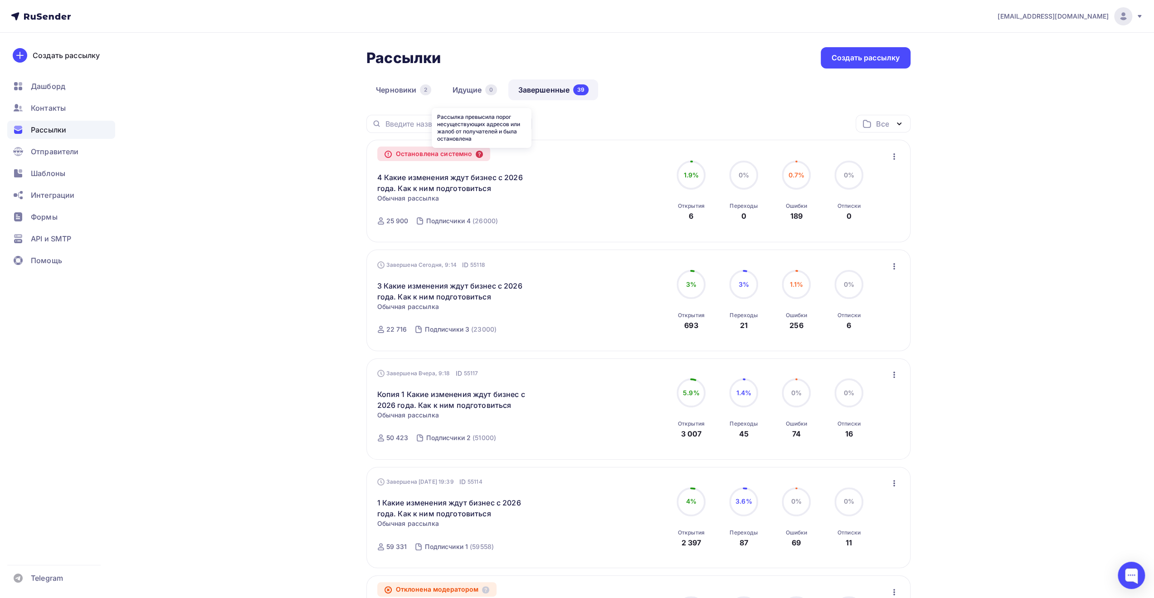
click at [481, 156] on icon at bounding box center [479, 154] width 7 height 7
click at [480, 154] on icon at bounding box center [479, 154] width 7 height 7
click at [577, 167] on div "4 Какие изменения ждут бизнес с 2026 года. Как к ним подготовиться Копировать в…" at bounding box center [480, 177] width 207 height 33
click at [469, 182] on link "4 Какие изменения ждут бизнес с 2026 года. Как к ним подготовиться" at bounding box center [455, 183] width 156 height 22
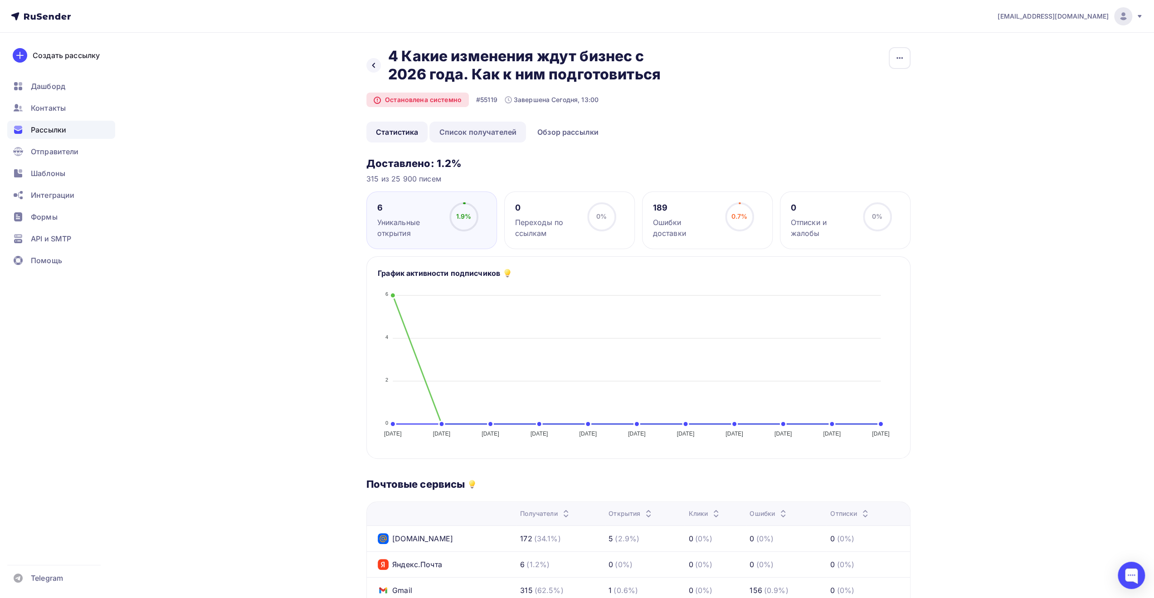
click at [503, 130] on link "Список получателей" at bounding box center [477, 132] width 97 height 21
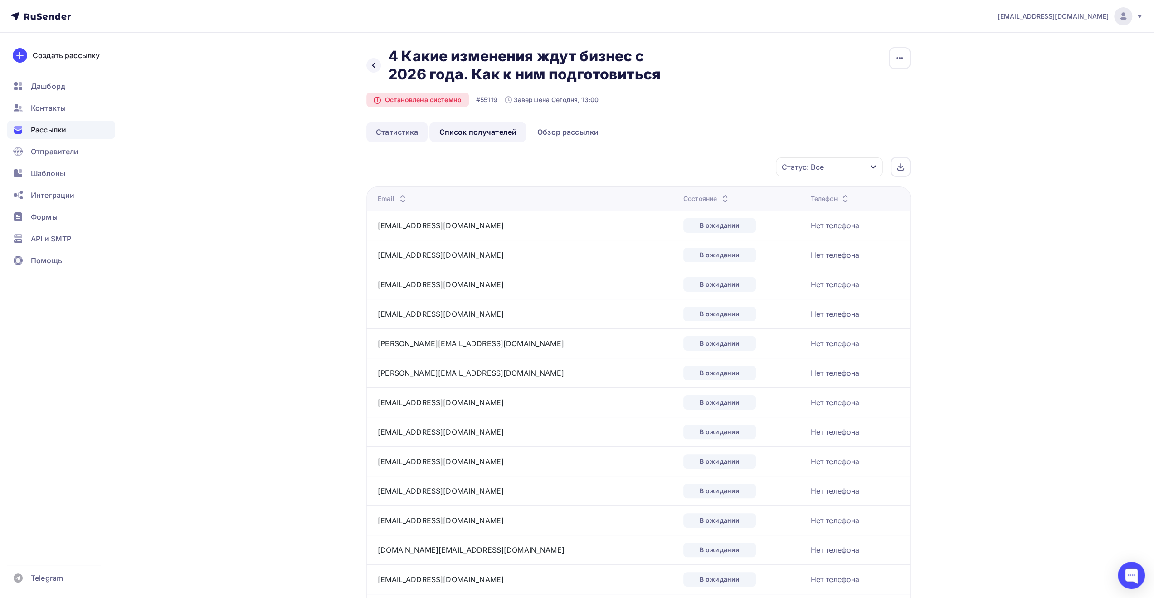
click at [399, 127] on link "Статистика" at bounding box center [396, 132] width 61 height 21
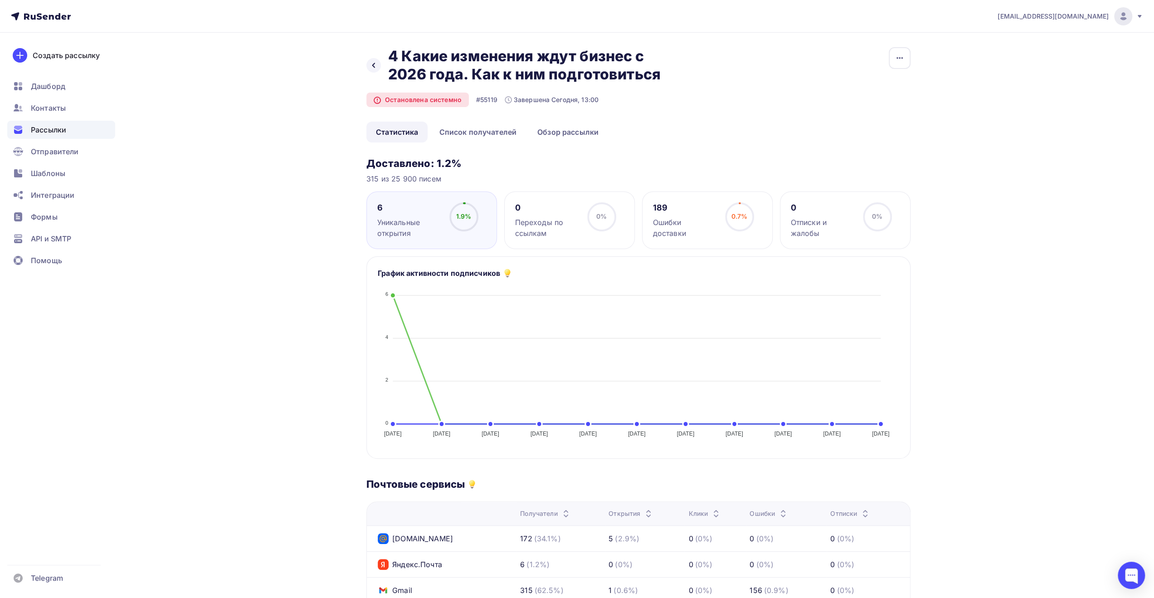
click at [324, 175] on div "Назад 4 Какие изменения ждут бизнес с 2026 года. Как к ним подготовиться 4 Каки…" at bounding box center [576, 460] width 743 height 855
click at [368, 62] on div at bounding box center [373, 65] width 15 height 15
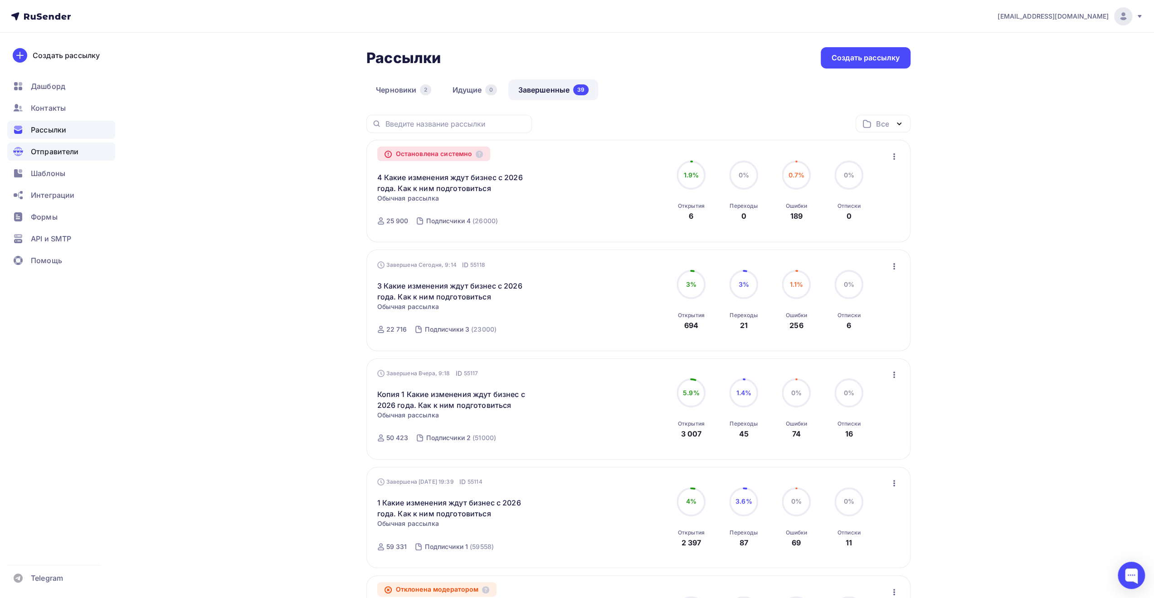
click at [65, 156] on span "Отправители" at bounding box center [55, 151] width 48 height 11
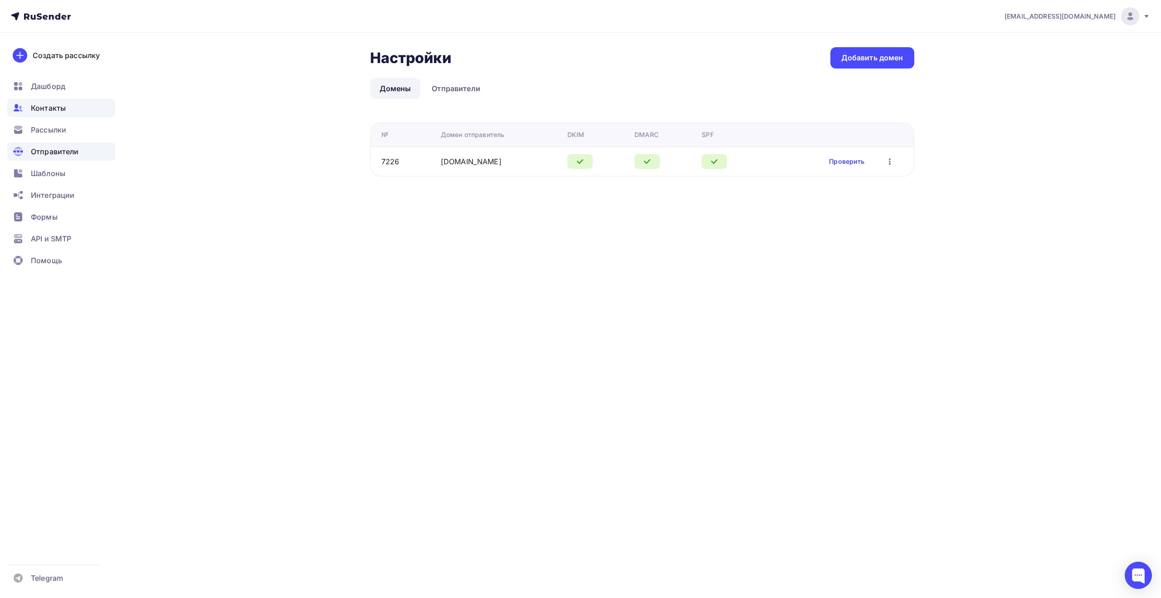
click at [62, 108] on span "Контакты" at bounding box center [48, 107] width 35 height 11
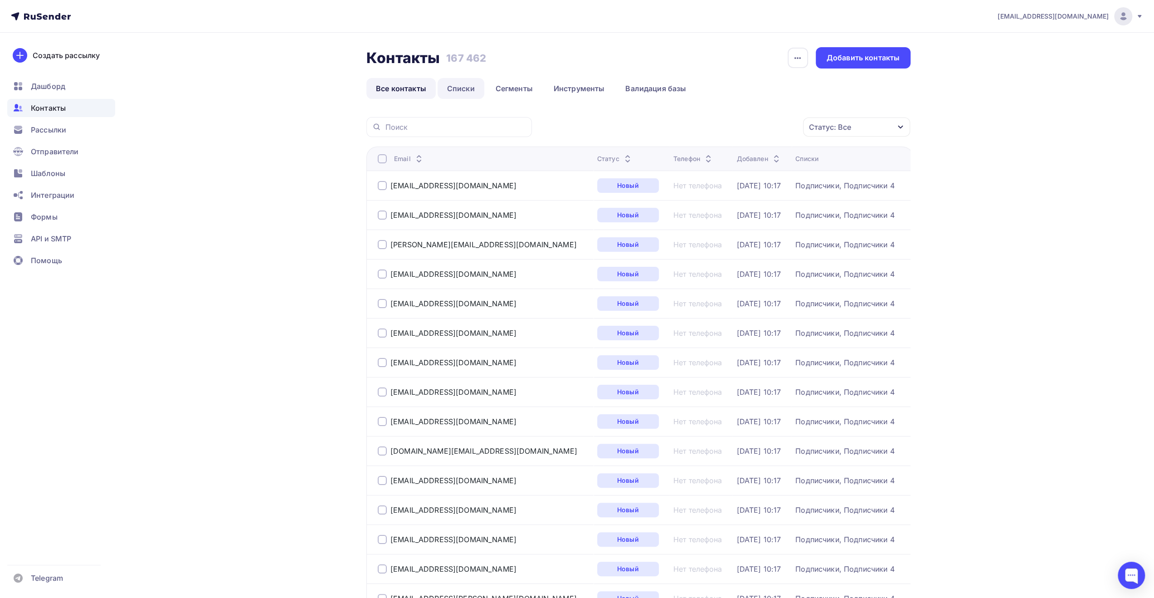
click at [460, 87] on link "Списки" at bounding box center [460, 88] width 47 height 21
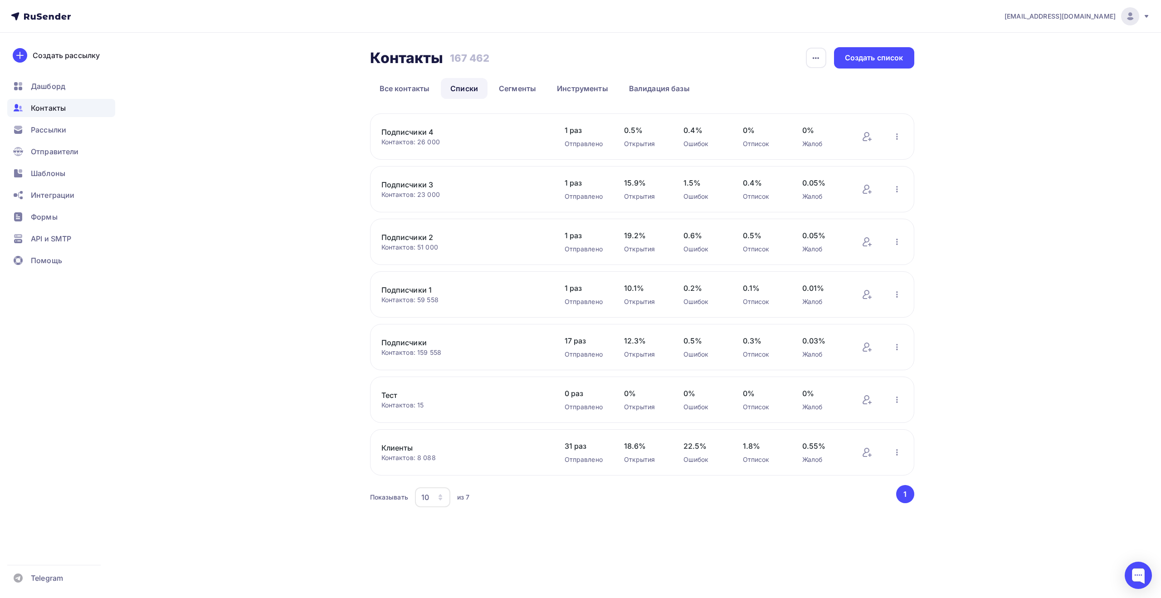
drag, startPoint x: 383, startPoint y: 131, endPoint x: 432, endPoint y: 130, distance: 48.5
click at [432, 130] on div "Подписчики 4 Контактов: 26 000 Добавить контакты Переименовать список Скачать с…" at bounding box center [642, 136] width 544 height 46
copy link "Подписчики 4"
click at [866, 57] on div "Создать список" at bounding box center [874, 58] width 58 height 10
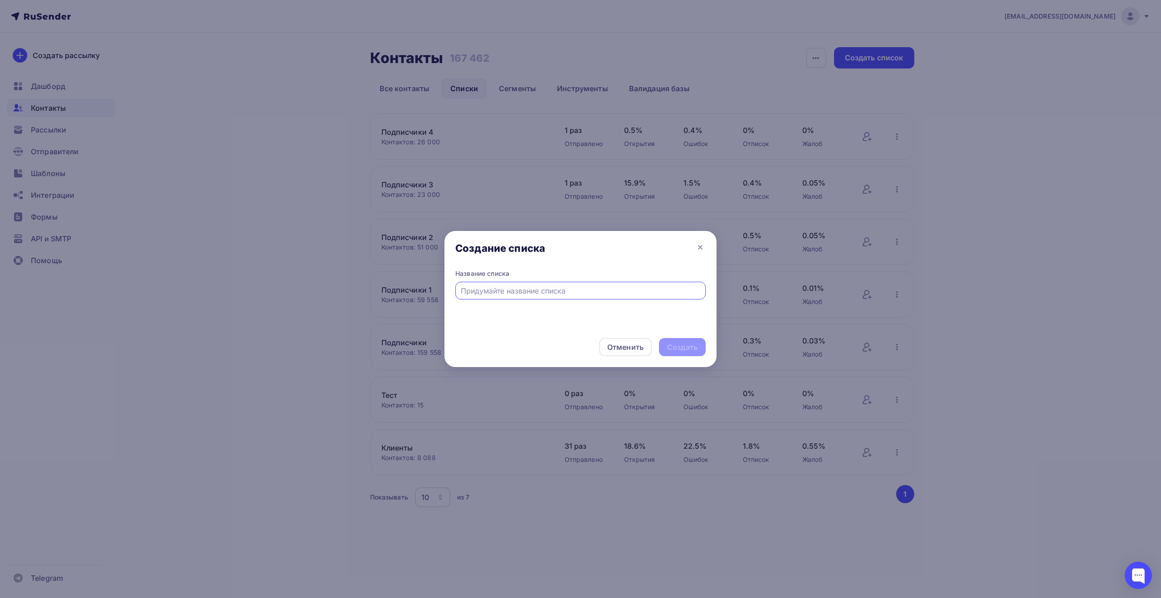
click at [569, 287] on input "text" at bounding box center [581, 290] width 240 height 11
type input "Подписчики 5"
click at [689, 345] on div "Создать" at bounding box center [682, 347] width 30 height 10
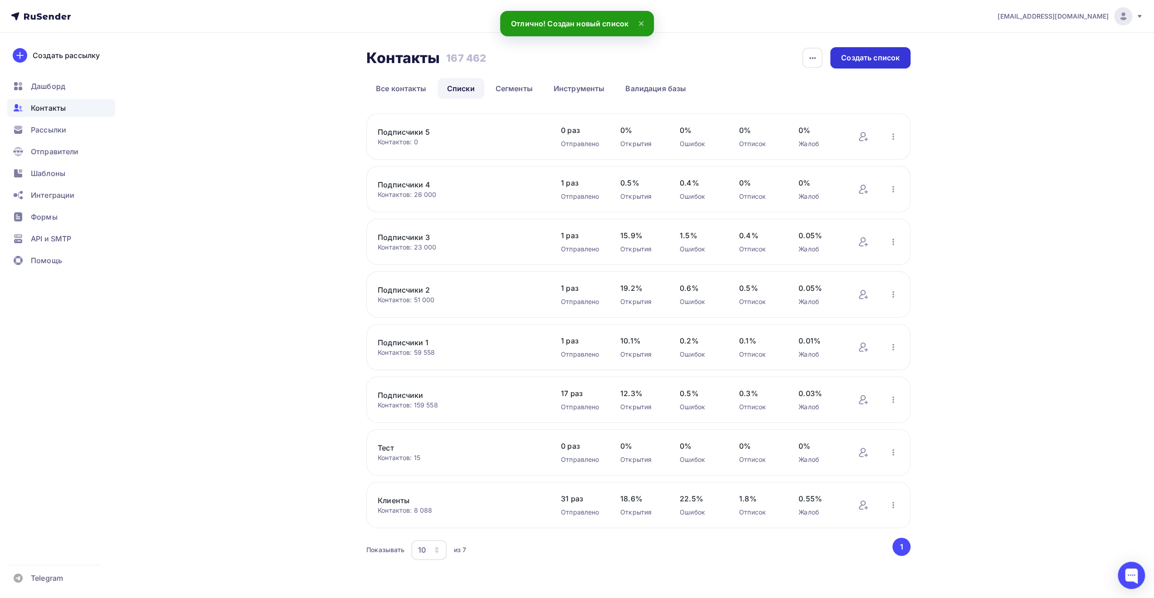
click at [858, 58] on div "Создать список" at bounding box center [870, 58] width 58 height 10
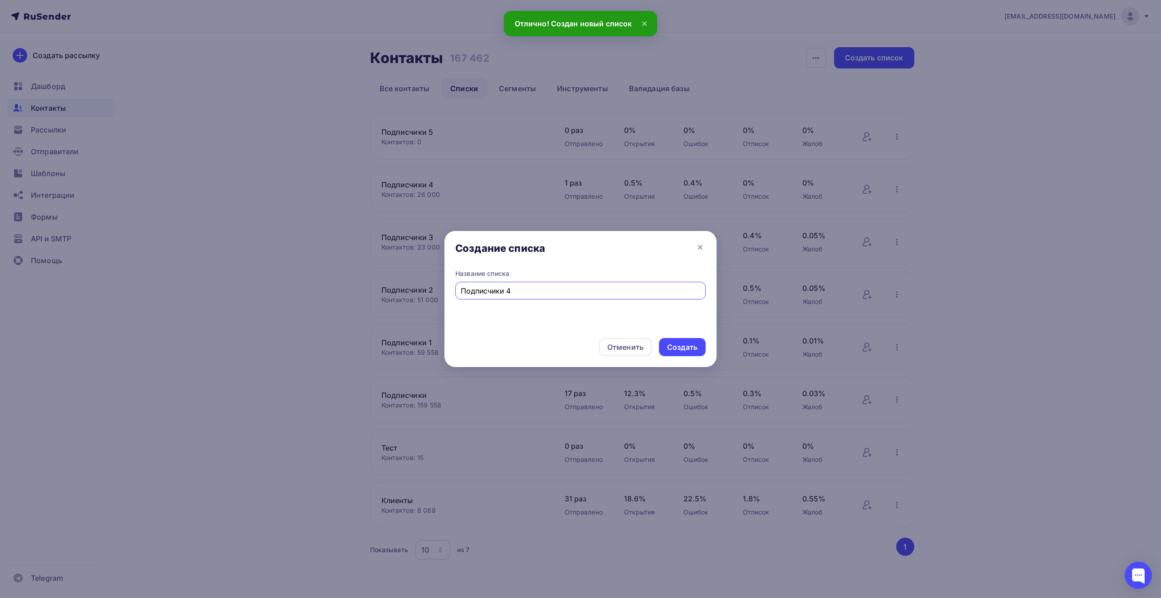
click at [510, 292] on input "Подписчики 4" at bounding box center [581, 290] width 240 height 11
type input "Подписчики 6"
click at [681, 349] on div "Создать" at bounding box center [682, 347] width 30 height 10
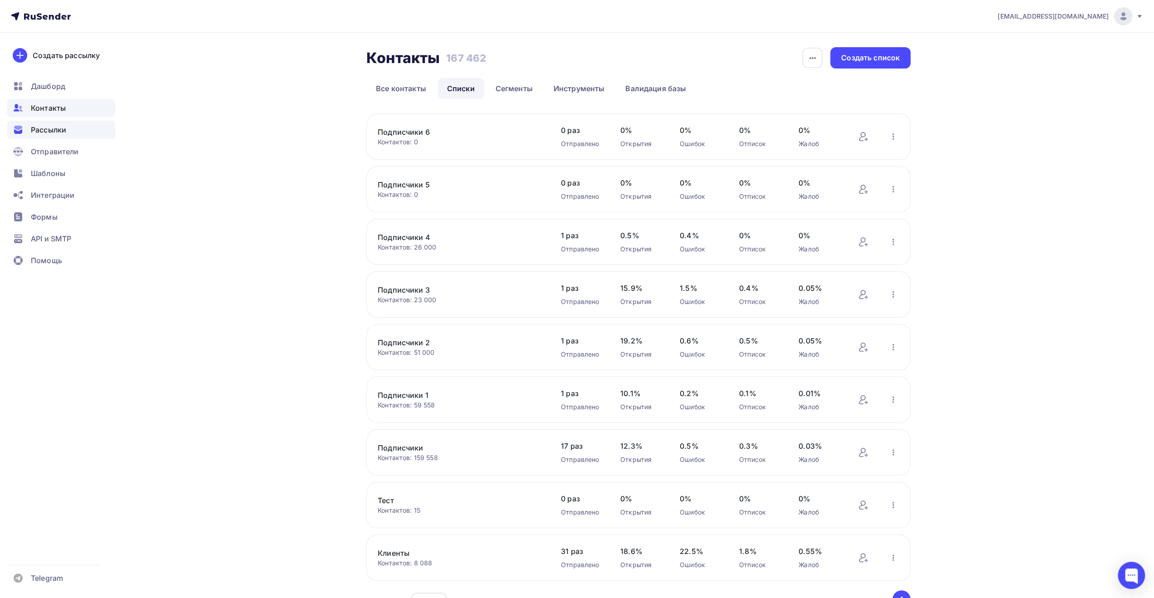
click at [52, 131] on span "Рассылки" at bounding box center [48, 129] width 35 height 11
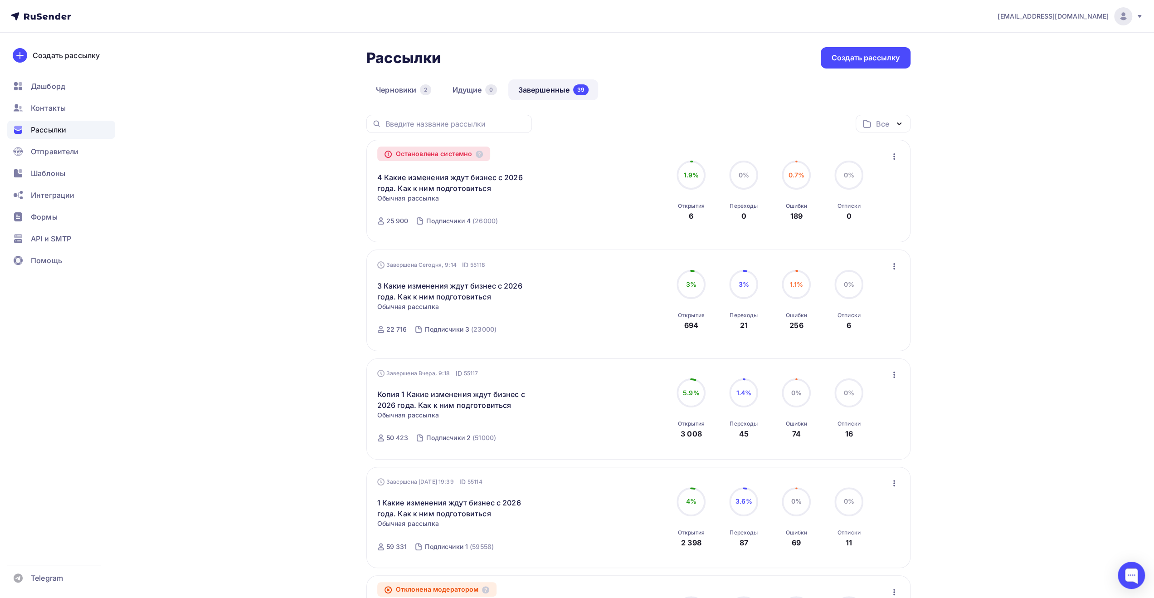
click at [795, 176] on span "0.7%" at bounding box center [796, 175] width 16 height 8
click at [468, 187] on link "4 Какие изменения ждут бизнес с 2026 года. Как к ним подготовиться" at bounding box center [455, 183] width 156 height 22
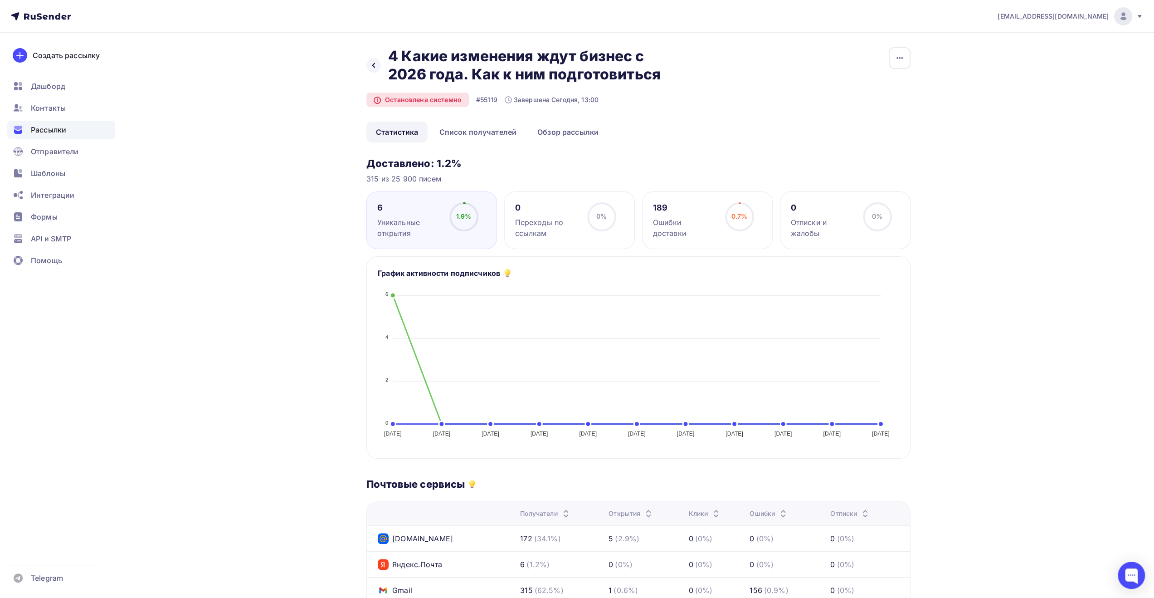
click at [676, 218] on div "Ошибки доставки" at bounding box center [685, 228] width 64 height 22
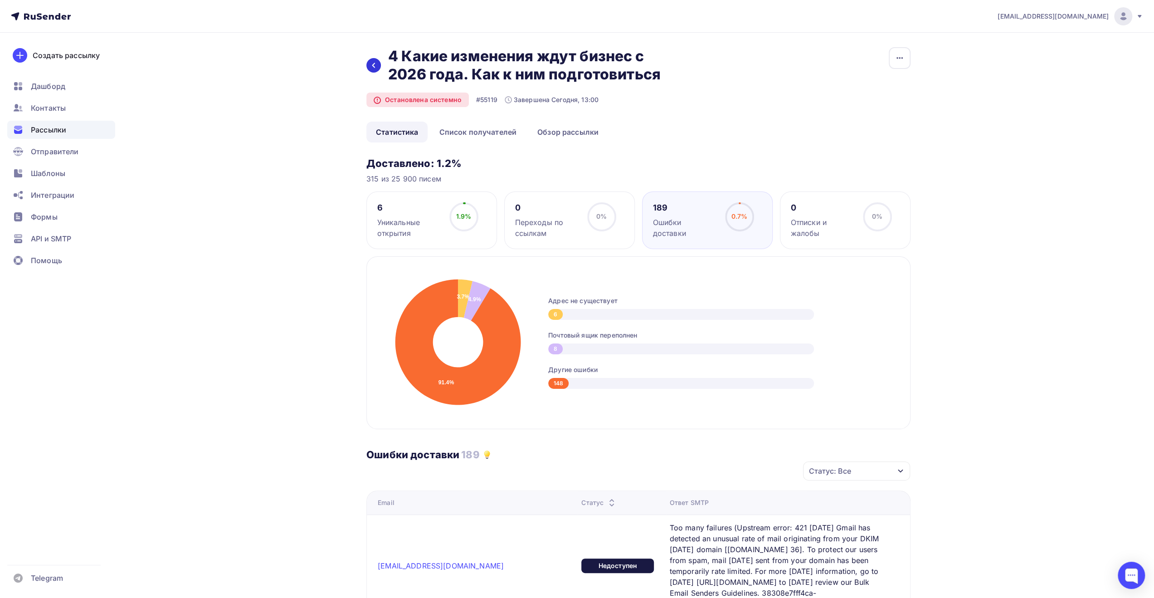
click at [379, 64] on div at bounding box center [373, 65] width 15 height 15
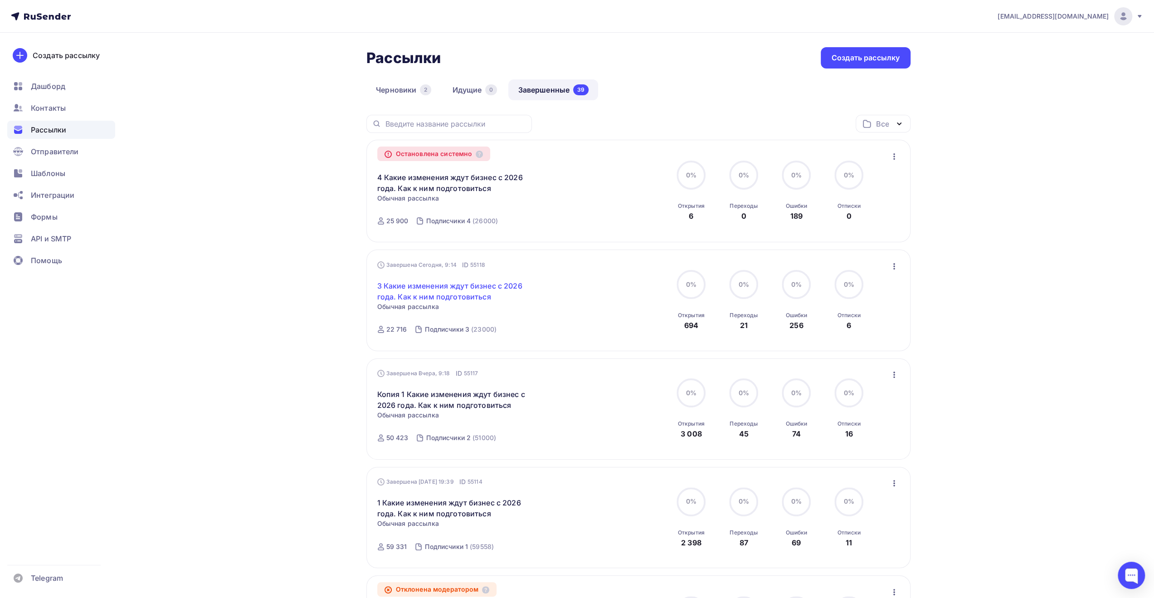
click at [483, 292] on link "3 Какие изменения ждут бизнес с 2026 года. Как к ним подготовиться" at bounding box center [455, 291] width 156 height 22
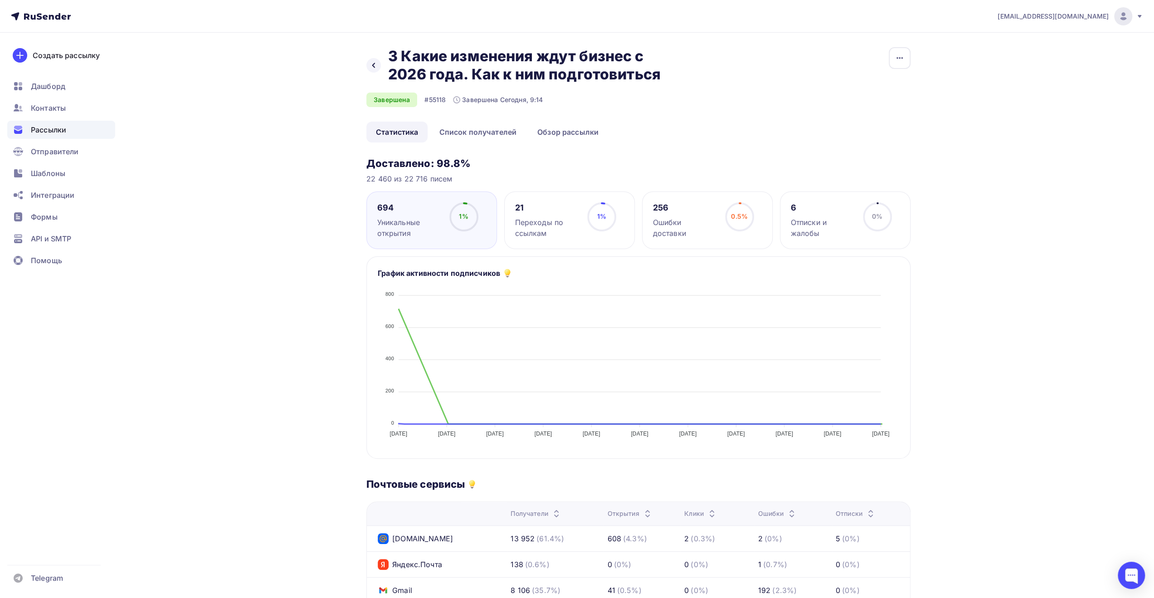
click at [677, 222] on div "Ошибки доставки" at bounding box center [685, 228] width 64 height 22
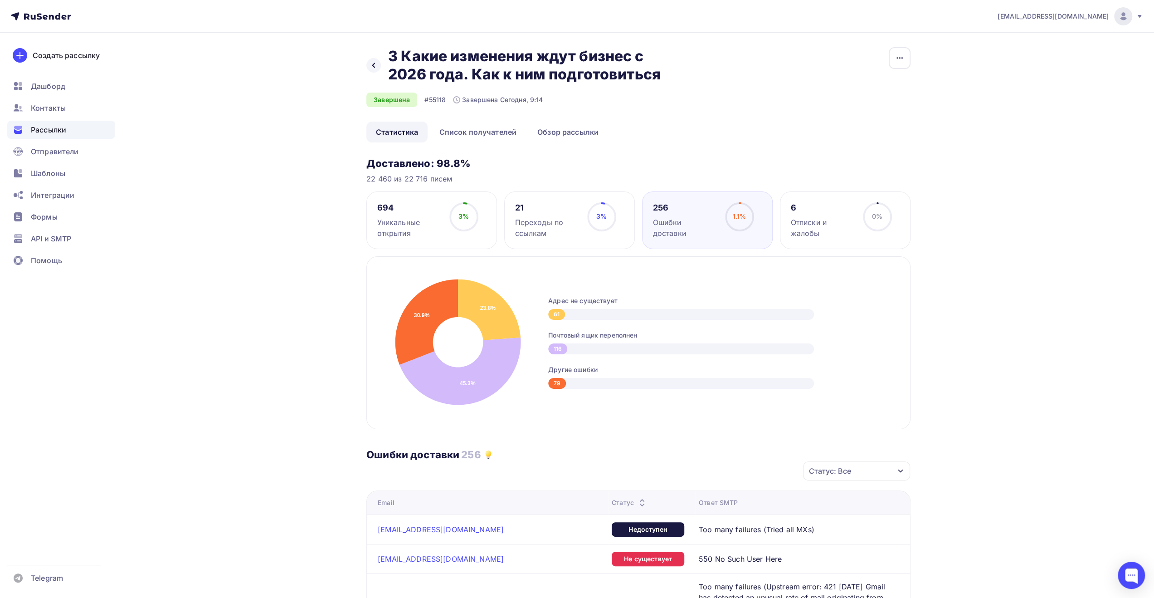
click at [50, 136] on div "Рассылки" at bounding box center [61, 130] width 108 height 18
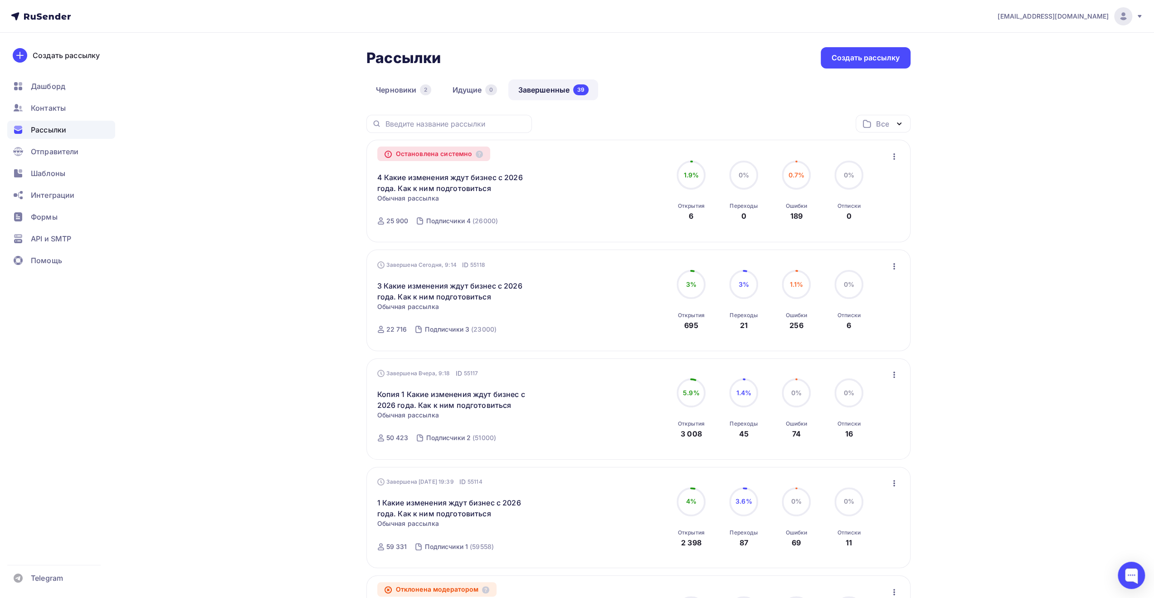
click at [890, 157] on icon "button" at bounding box center [894, 156] width 11 height 11
click at [859, 180] on div "Копировать в новую" at bounding box center [852, 180] width 93 height 11
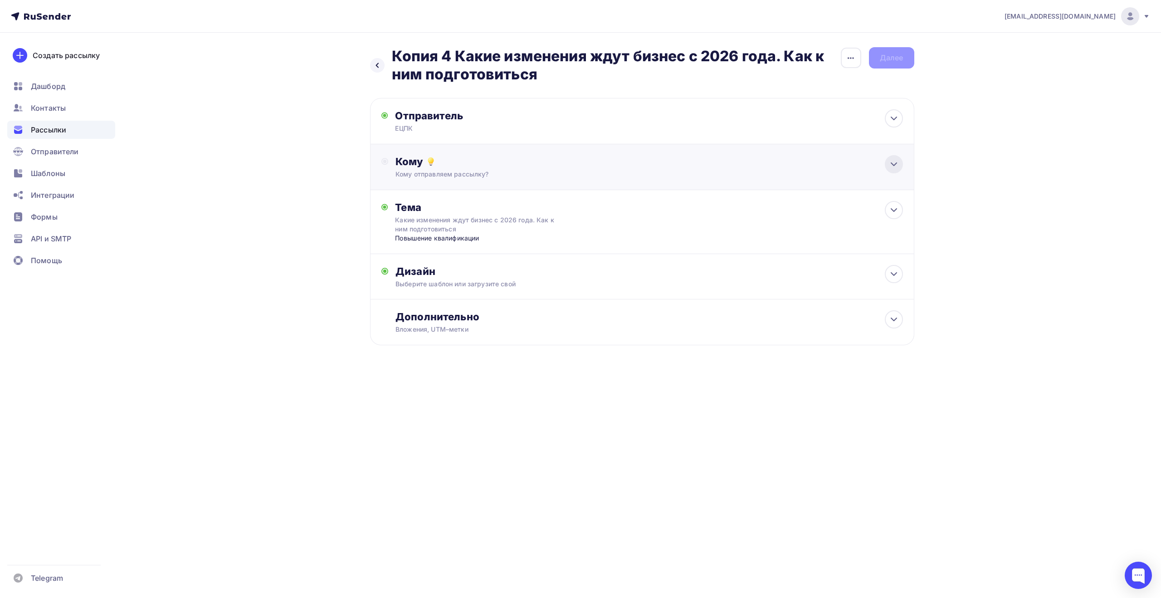
click at [892, 164] on icon at bounding box center [893, 164] width 11 height 11
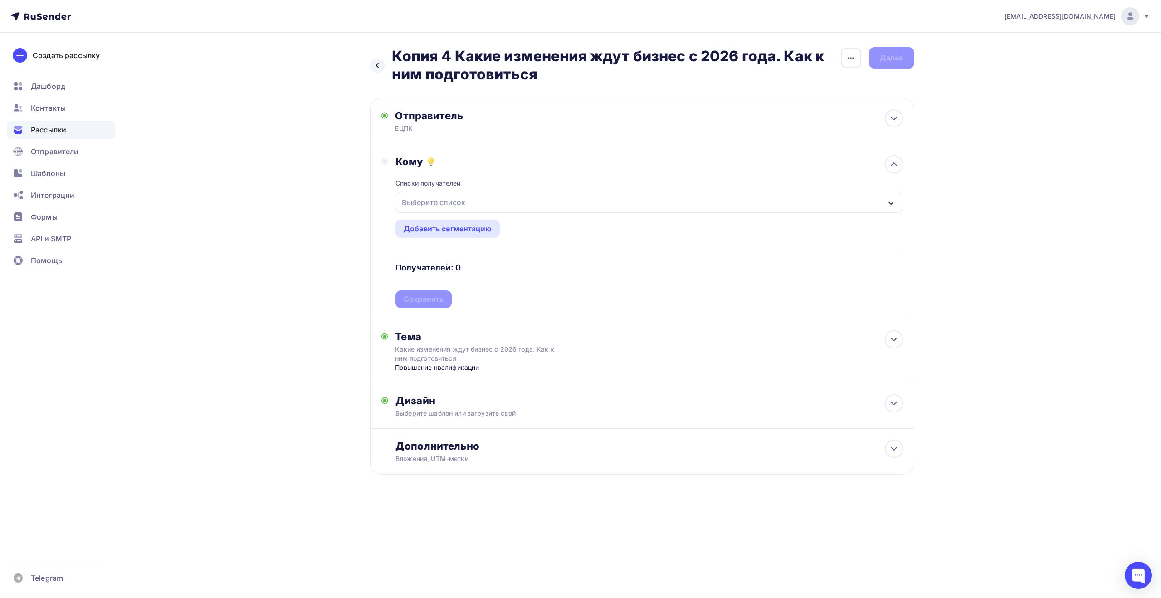
click at [819, 206] on div "Выберите список" at bounding box center [649, 202] width 506 height 21
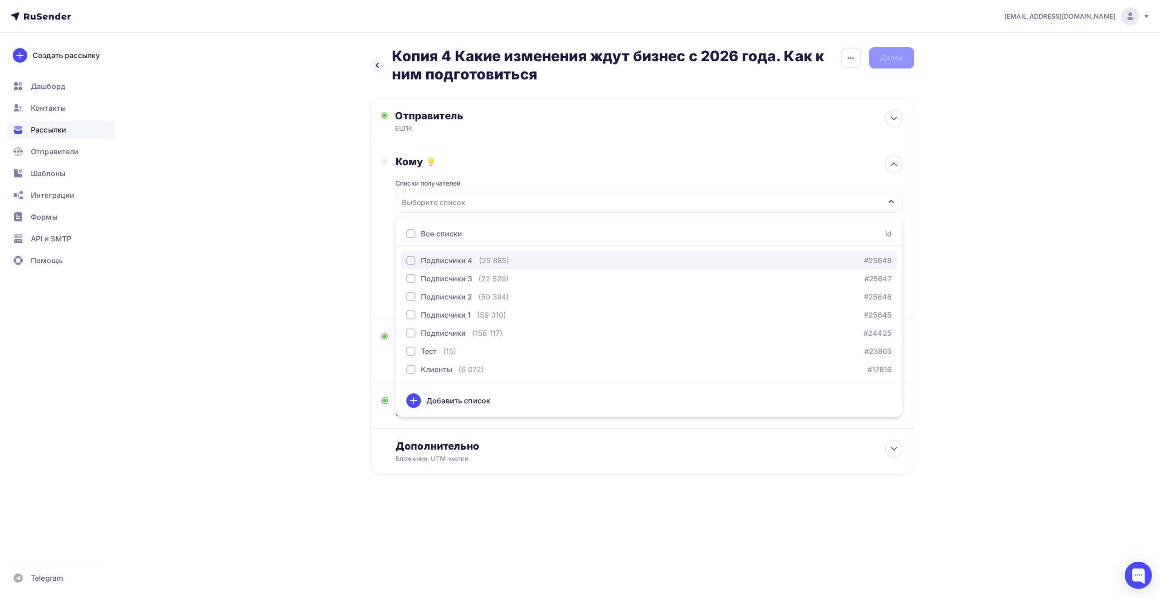
click at [773, 267] on button "Подписчики 4 (25 885) #25648" at bounding box center [649, 260] width 496 height 18
click at [246, 367] on div "Назад Копия 4 Какие изменения ждут бизнес с 2026 года. Как к ним подготовиться …" at bounding box center [580, 283] width 743 height 500
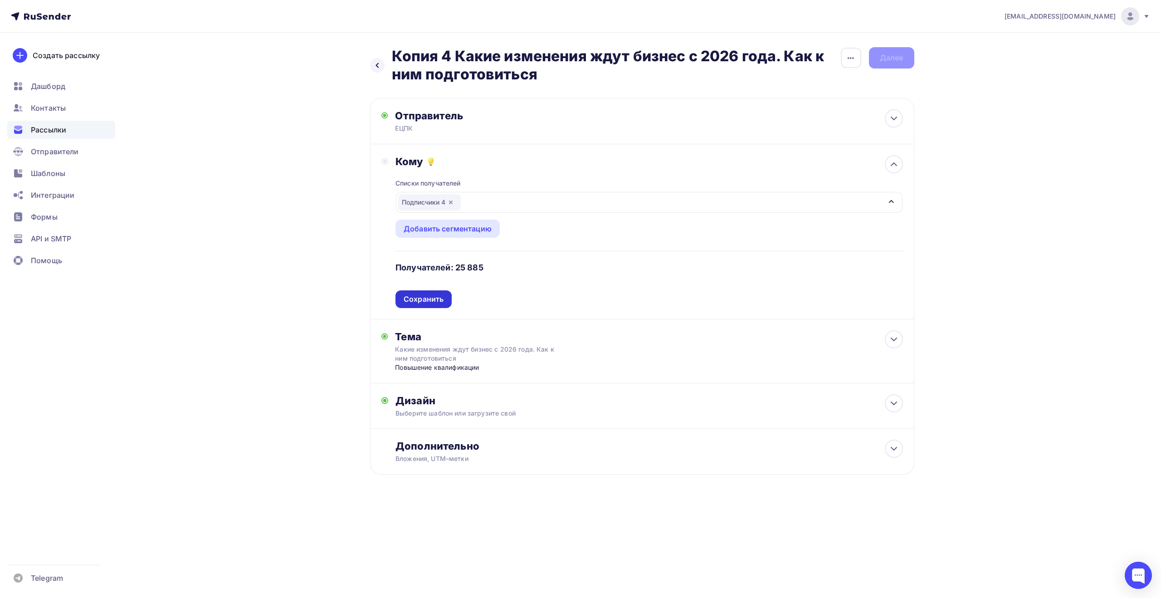
click at [432, 300] on div "Сохранить" at bounding box center [423, 299] width 40 height 10
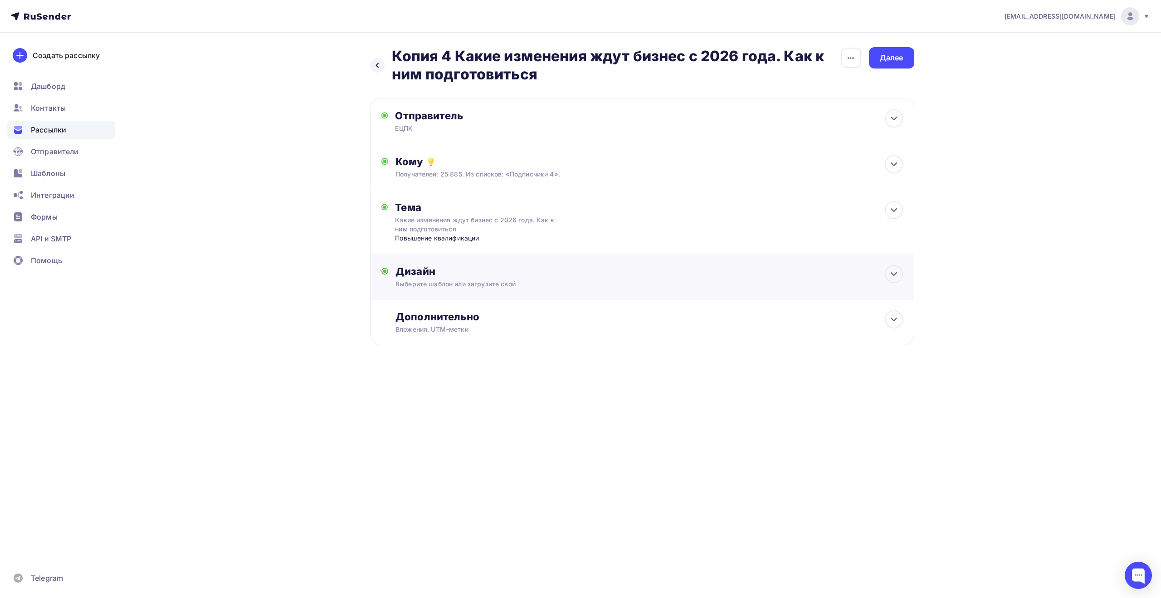
click at [690, 281] on div "Выберите шаблон или загрузите свой" at bounding box center [623, 283] width 457 height 9
click at [523, 359] on div "Редактировать" at bounding box center [521, 357] width 55 height 11
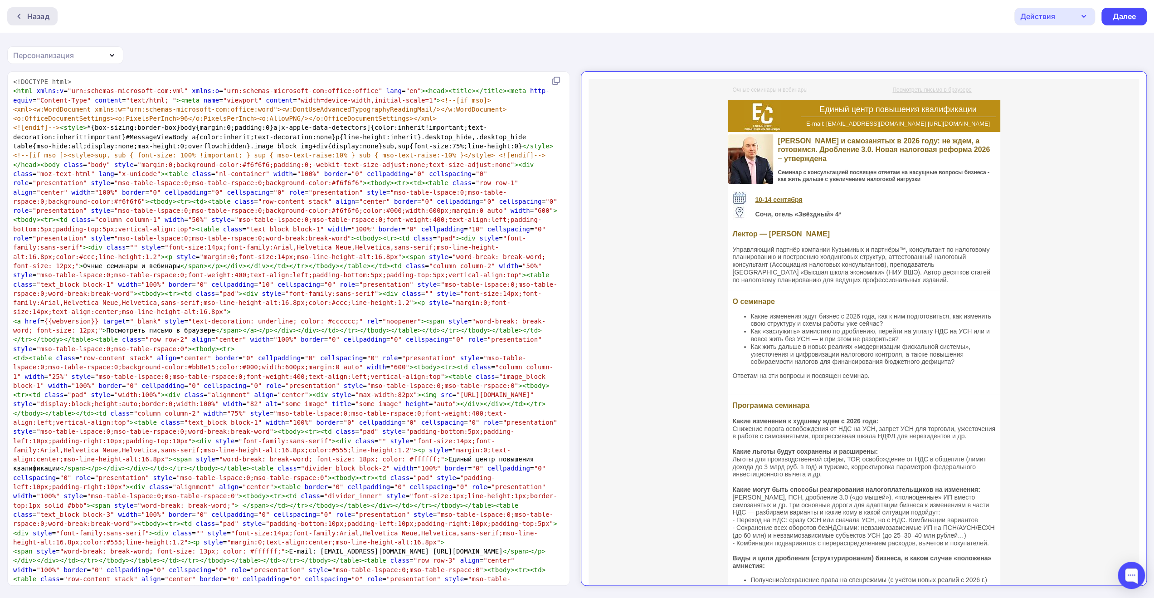
click at [40, 17] on div "Назад" at bounding box center [38, 16] width 22 height 11
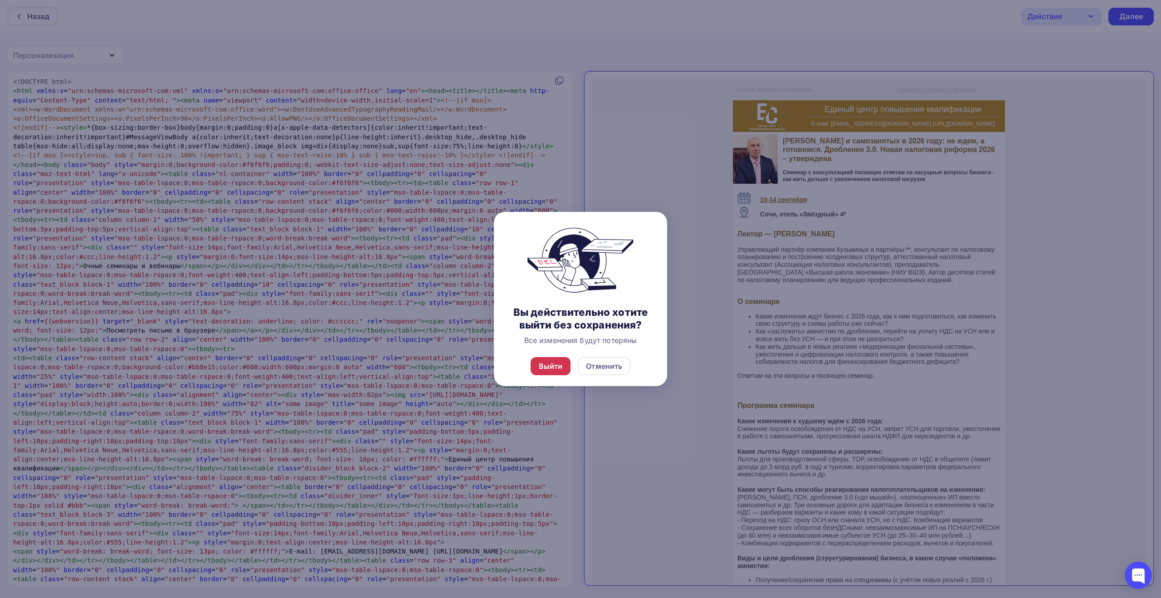
click at [567, 365] on div "Выйти" at bounding box center [550, 366] width 40 height 18
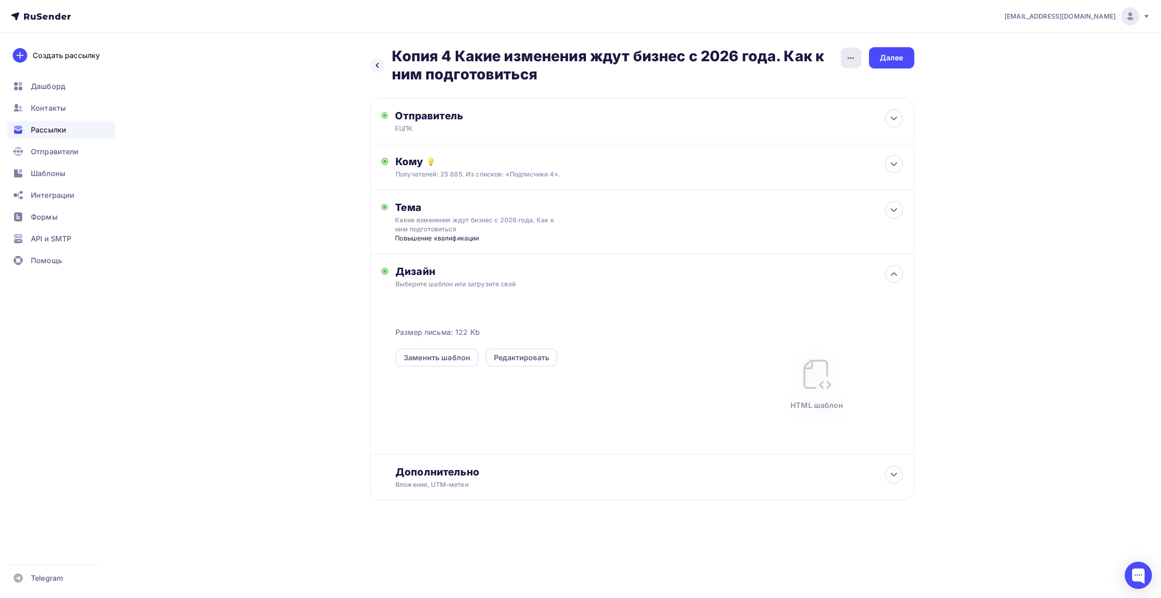
click at [849, 59] on icon "button" at bounding box center [850, 58] width 11 height 11
click at [800, 103] on div "Переименовать рассылку" at bounding box center [803, 104] width 112 height 11
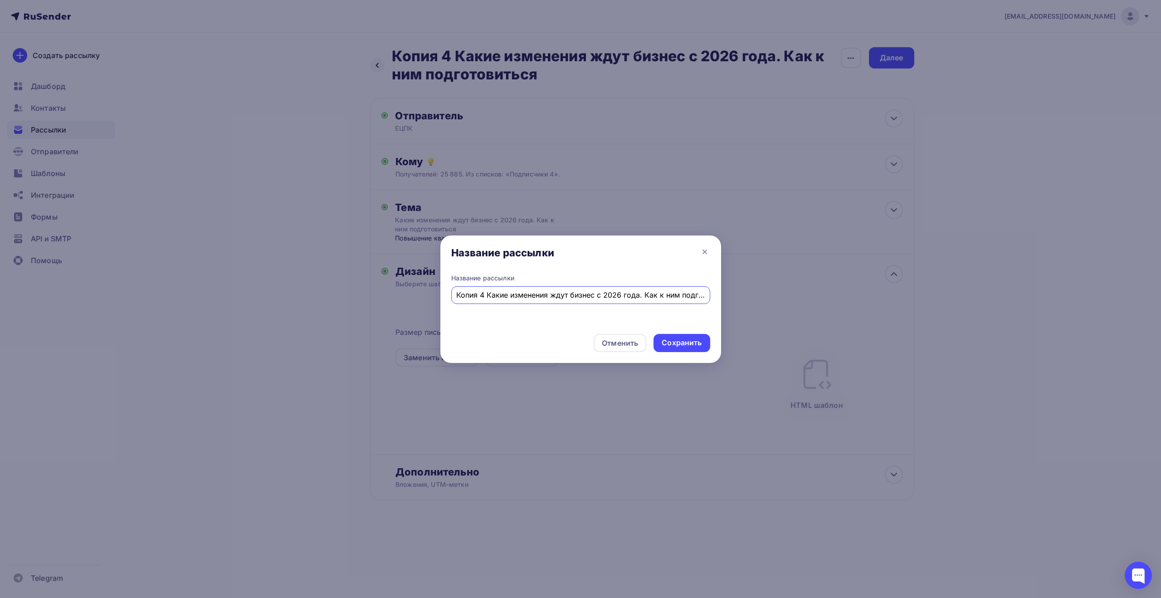
drag, startPoint x: 458, startPoint y: 294, endPoint x: 431, endPoint y: 291, distance: 27.4
click at [431, 291] on div "Название рассылки Название рассылки Копия 4 Какие изменения ждут бизнес с 2026 …" at bounding box center [580, 299] width 1161 height 598
type input "5 Какие изменения ждут бизнес с 2026 года. Как к ним подготовиться"
click at [683, 343] on div "Сохранить" at bounding box center [681, 342] width 40 height 10
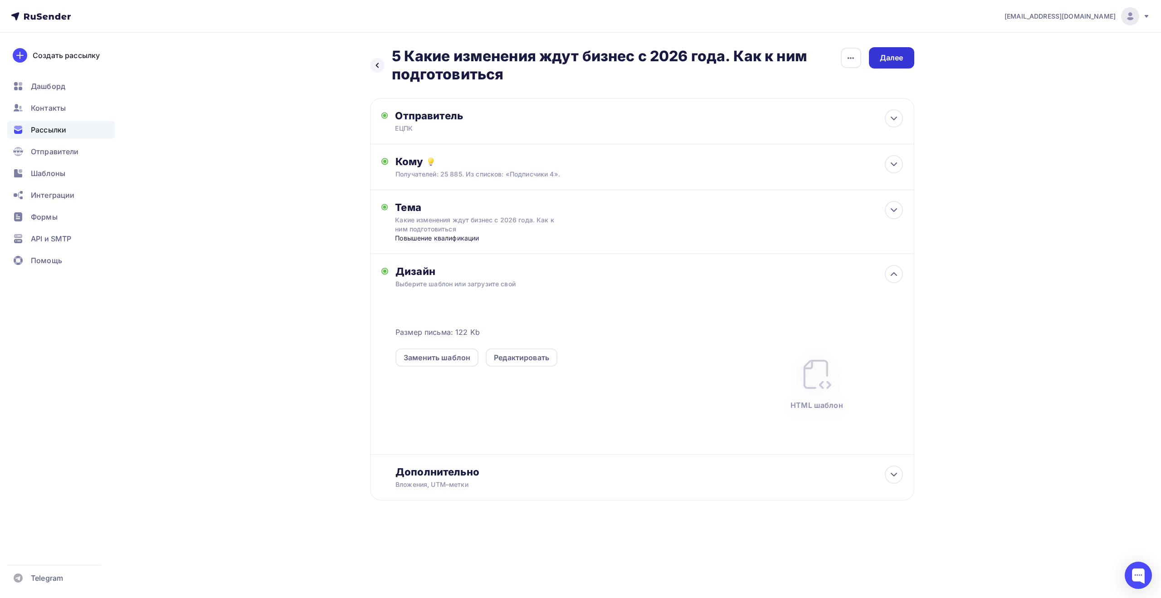
click at [894, 61] on div "Далее" at bounding box center [892, 58] width 24 height 10
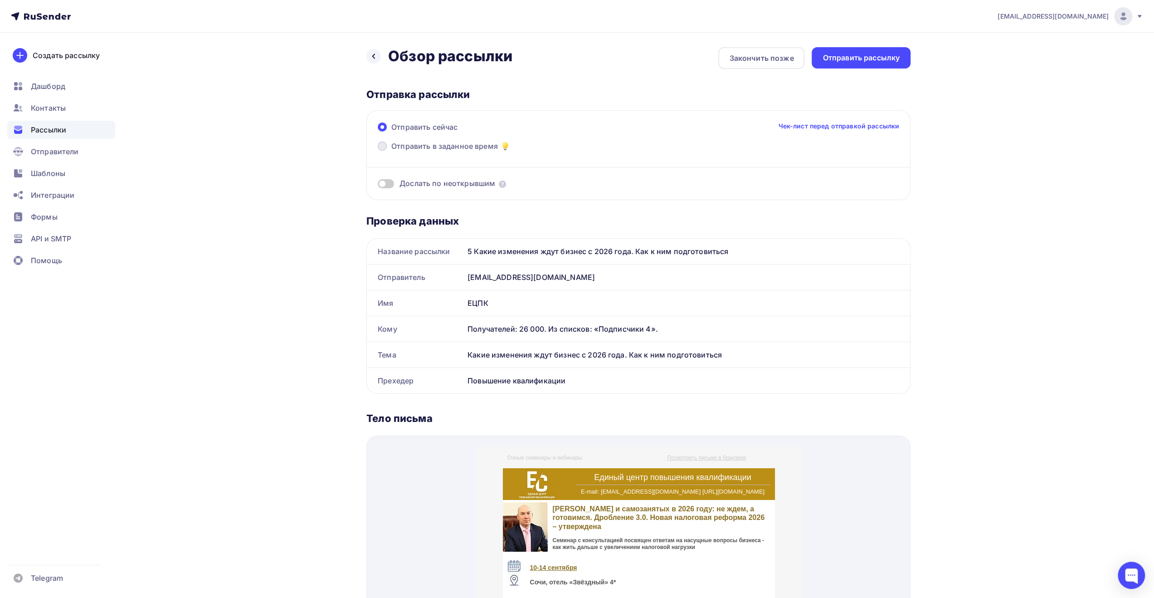
click at [476, 146] on span "Отправить в заданное время" at bounding box center [444, 146] width 107 height 11
click at [391, 151] on input "Отправить в заданное время" at bounding box center [391, 151] width 0 height 0
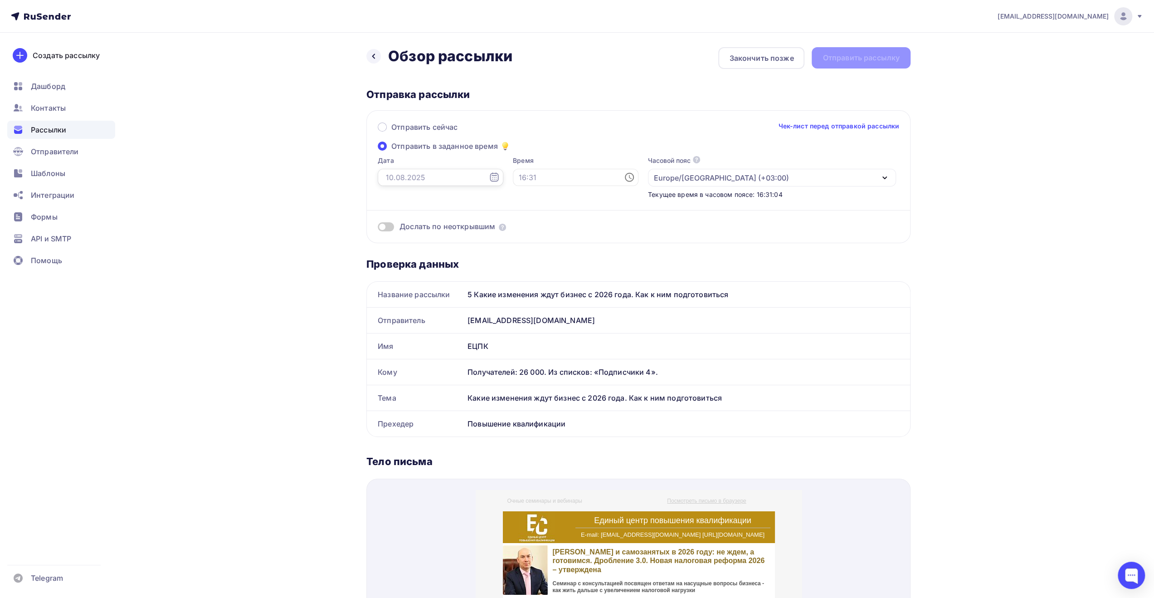
click at [468, 180] on input "text" at bounding box center [441, 177] width 126 height 17
click at [390, 256] on div "11" at bounding box center [391, 256] width 15 height 8
type input "[DATE]"
click at [520, 179] on input "text" at bounding box center [576, 177] width 126 height 17
click at [523, 276] on li "09" at bounding box center [525, 279] width 47 height 15
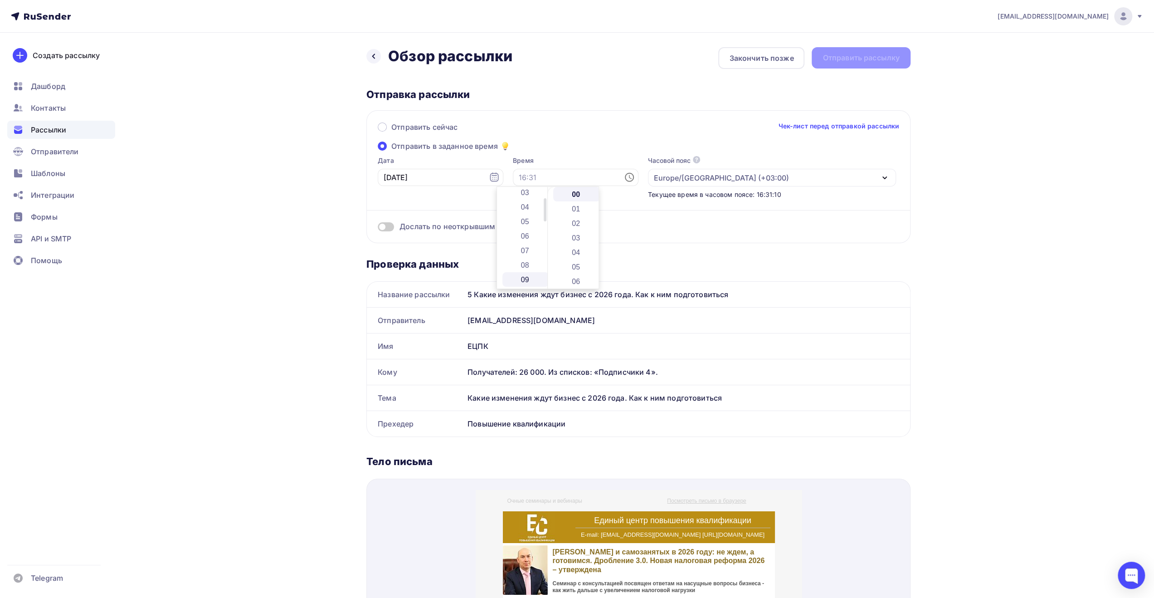
type input "09:00"
click at [665, 209] on div "Дослать по неоткрывшим" at bounding box center [638, 215] width 521 height 33
click at [850, 61] on div "Отправить рассылку" at bounding box center [860, 58] width 77 height 10
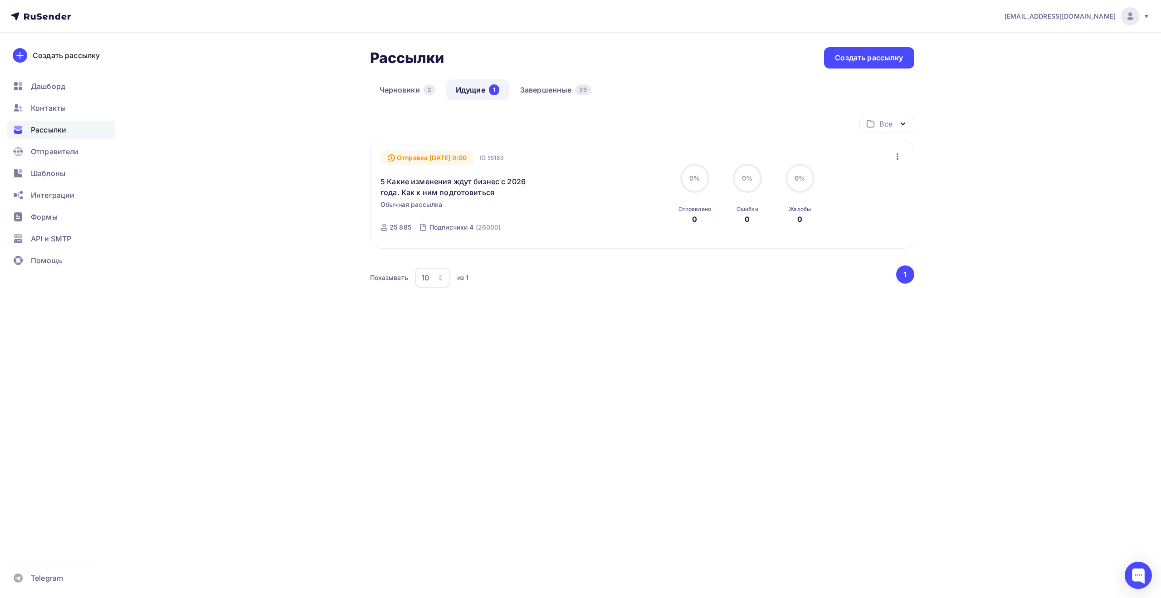
click at [269, 189] on div "Рассылки Рассылки Создать рассылку Черновики 2 Идущие 1 Завершенные 39 Идущие 1…" at bounding box center [580, 206] width 743 height 347
